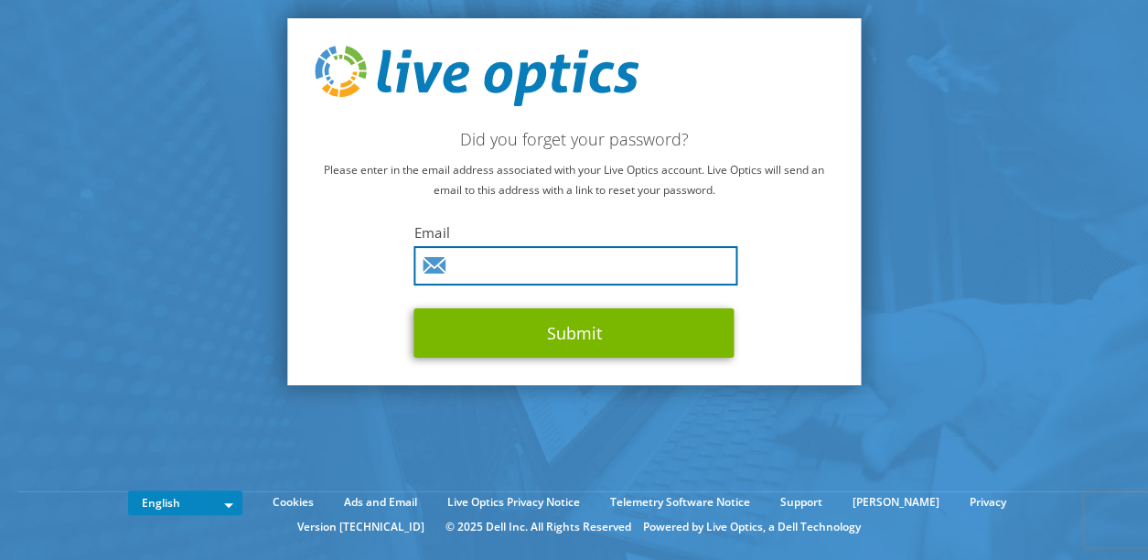
click at [584, 272] on input "text" at bounding box center [576, 265] width 324 height 39
type input "frankie.kwan@karin.com.hk"
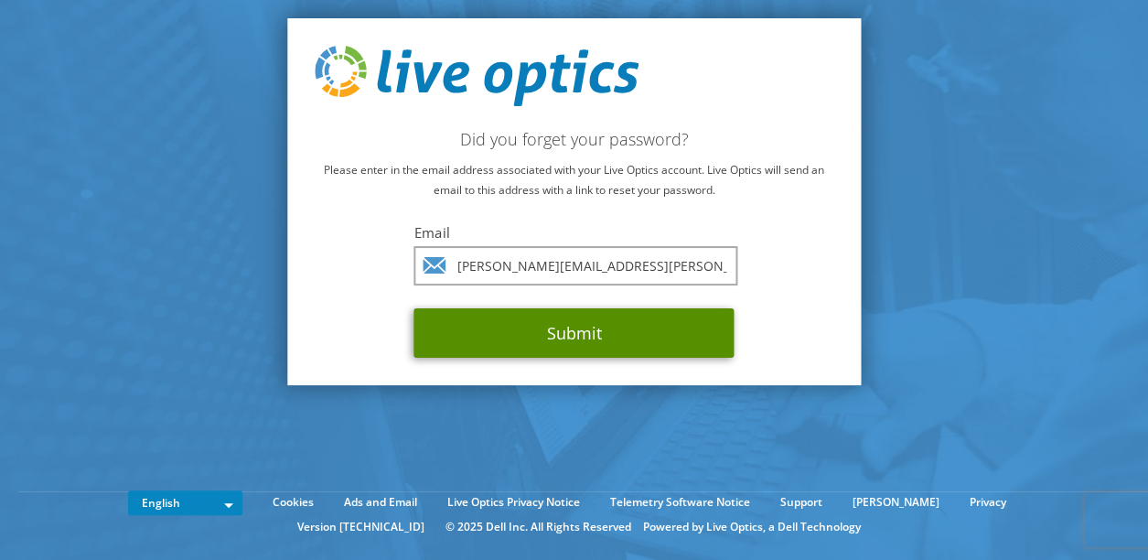
click at [569, 327] on button "Submit" at bounding box center [574, 332] width 320 height 49
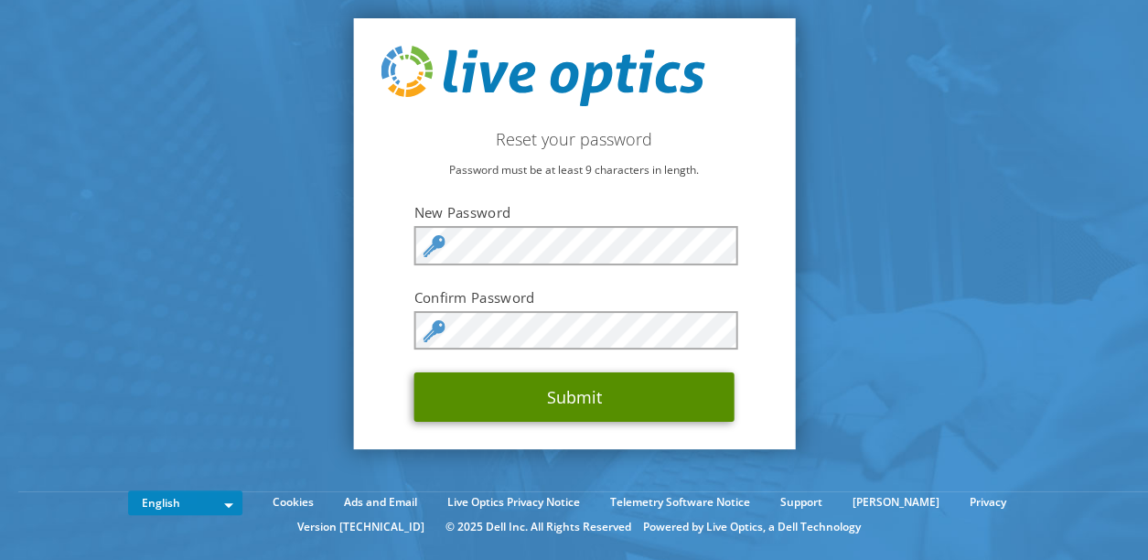
click at [594, 400] on button "Submit" at bounding box center [574, 396] width 320 height 49
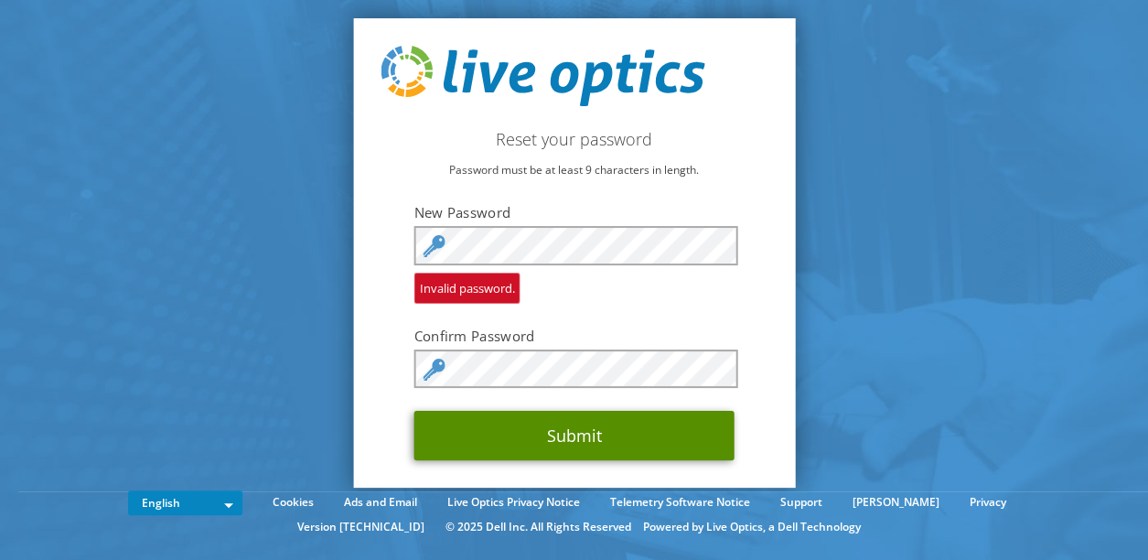
click at [611, 429] on button "Submit" at bounding box center [574, 435] width 320 height 49
click at [548, 440] on button "Submit" at bounding box center [574, 435] width 320 height 49
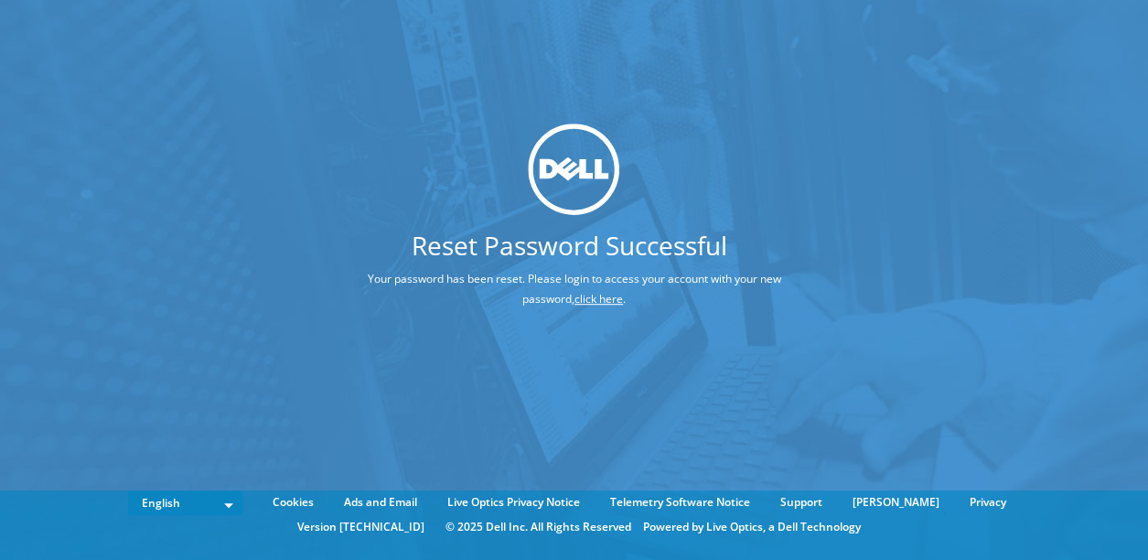
click at [611, 297] on link "click here" at bounding box center [598, 299] width 48 height 16
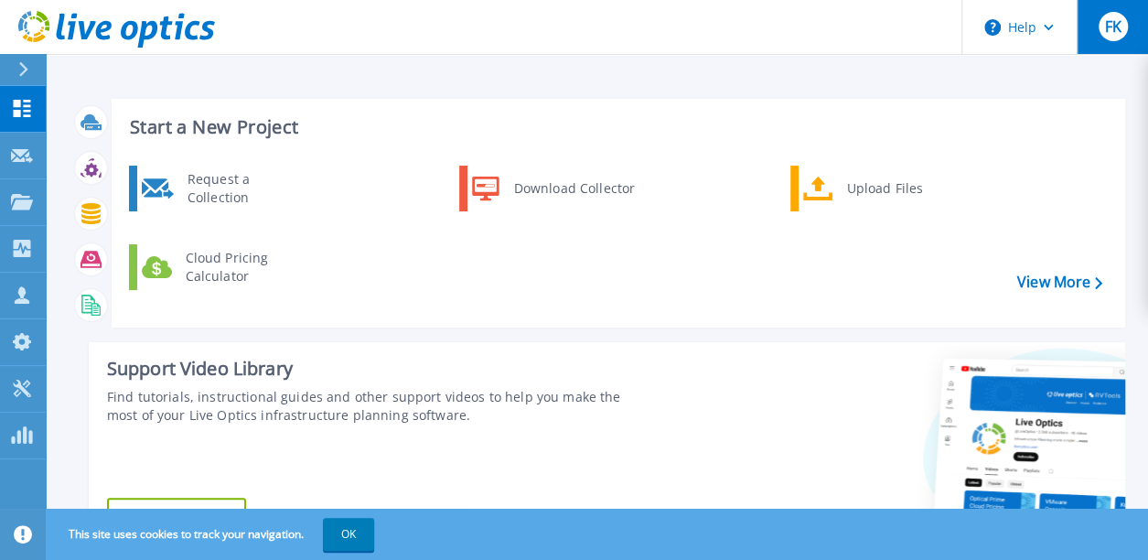
click at [1114, 27] on span "FK" at bounding box center [1112, 26] width 16 height 15
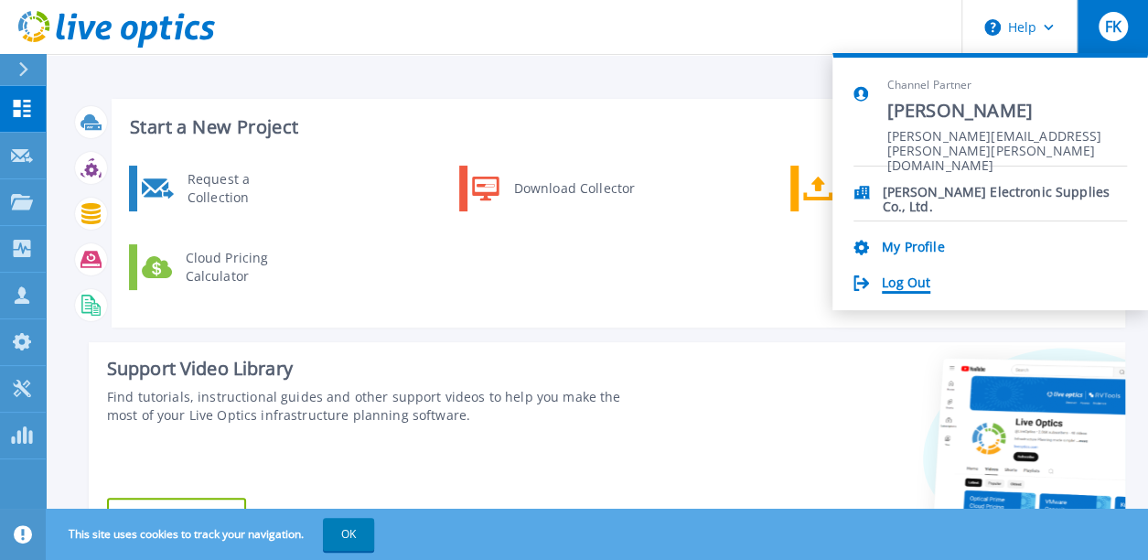
click at [918, 282] on link "Log Out" at bounding box center [906, 283] width 48 height 17
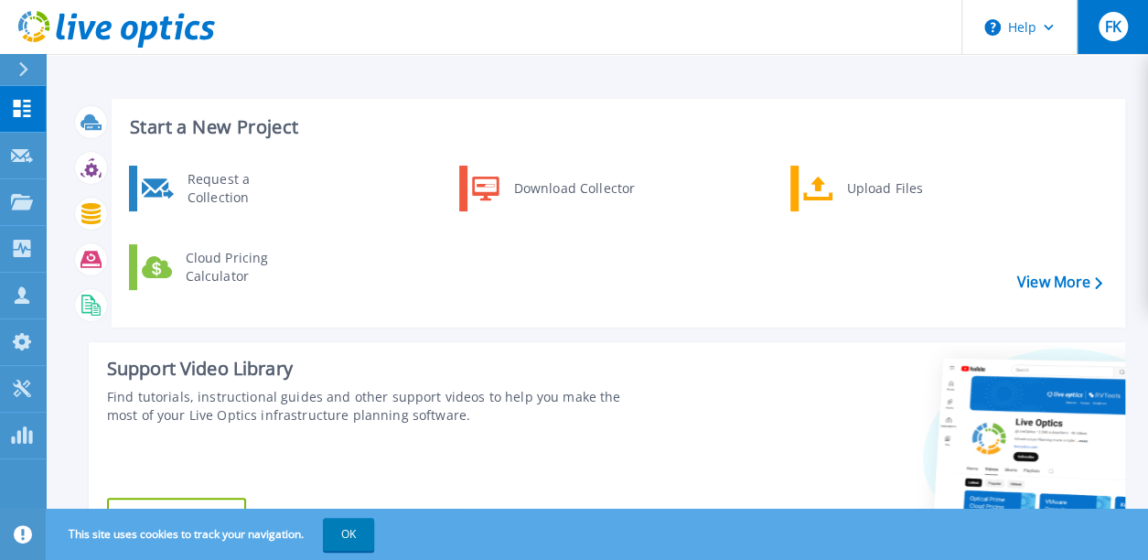
click at [1108, 27] on span "FK" at bounding box center [1112, 26] width 16 height 15
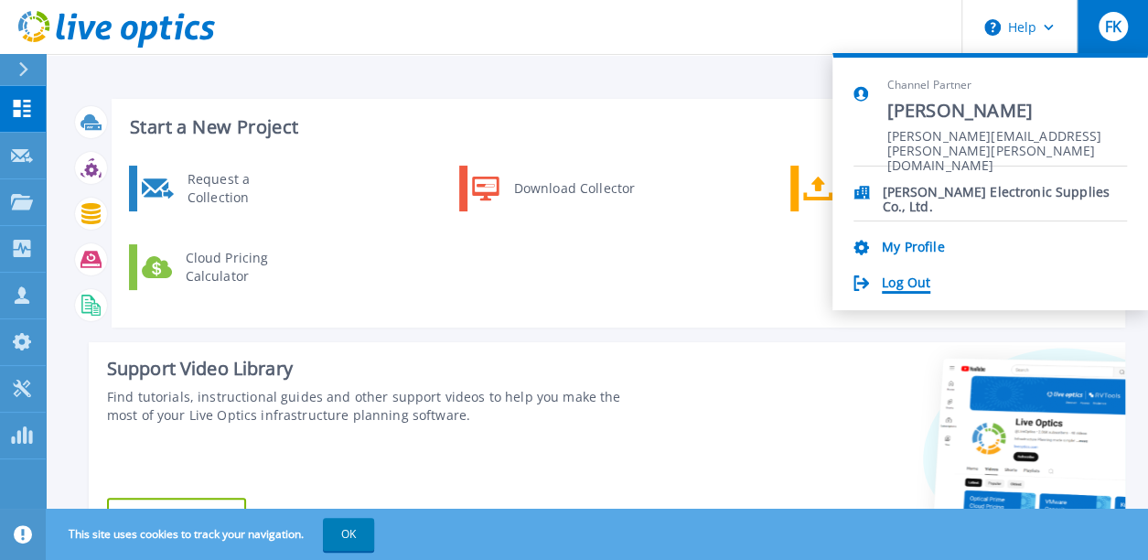
click at [906, 275] on link "Log Out" at bounding box center [906, 283] width 48 height 17
